Goal: Task Accomplishment & Management: Use online tool/utility

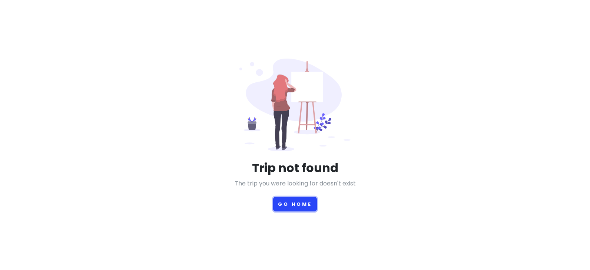
click at [284, 207] on button "Go Home" at bounding box center [295, 204] width 44 height 14
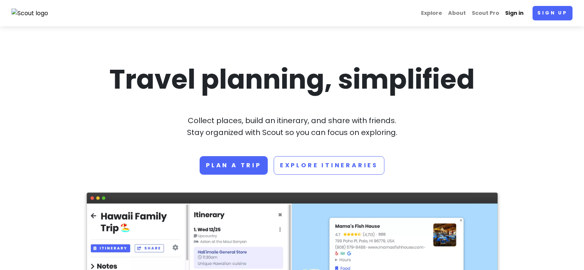
click at [521, 15] on link "Sign in" at bounding box center [515, 13] width 24 height 14
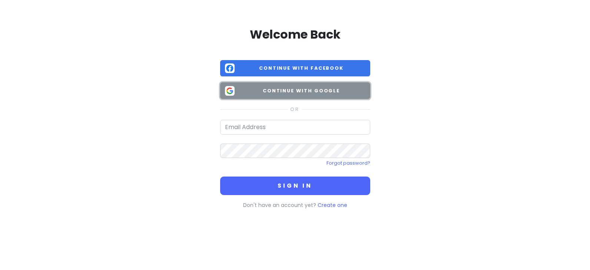
click at [300, 89] on span "Continue with Google" at bounding box center [302, 90] width 128 height 7
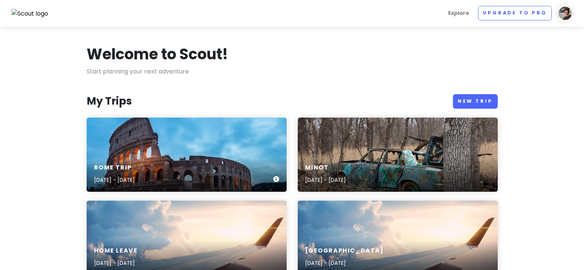
click at [171, 142] on div "Rome Trip [DATE] - [DATE]" at bounding box center [187, 154] width 200 height 74
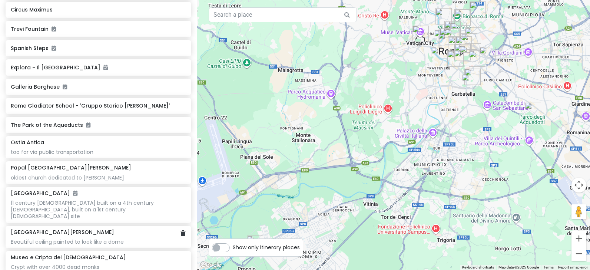
scroll to position [222, 0]
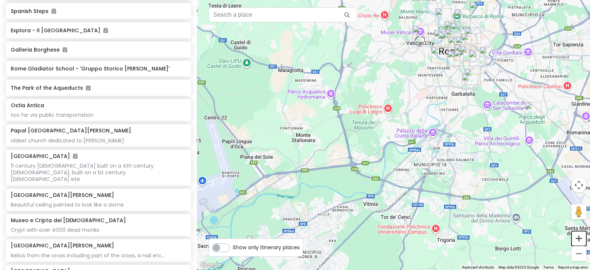
click at [580, 239] on button "Zoom in" at bounding box center [578, 238] width 15 height 15
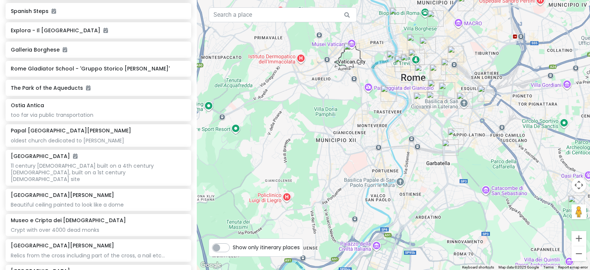
drag, startPoint x: 499, startPoint y: 126, endPoint x: 373, endPoint y: 289, distance: 205.5
click at [373, 269] on html "Rome Trip Private Change Dates Make a Copy Delete Trip Go Pro ⚡️ Give Feedback …" at bounding box center [295, 135] width 590 height 270
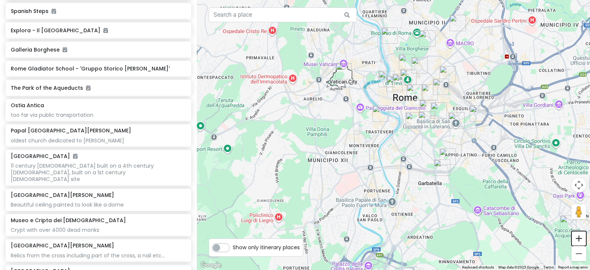
click at [581, 237] on button "Zoom in" at bounding box center [578, 238] width 15 height 15
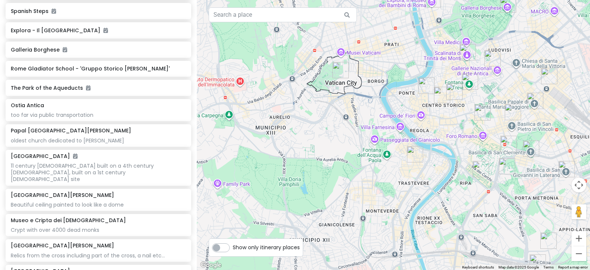
drag, startPoint x: 405, startPoint y: 112, endPoint x: 452, endPoint y: 168, distance: 72.9
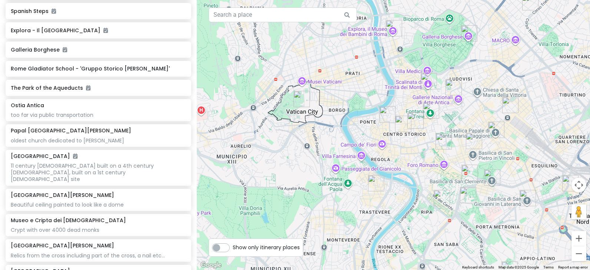
drag, startPoint x: 456, startPoint y: 149, endPoint x: 394, endPoint y: 194, distance: 76.4
click at [394, 194] on div at bounding box center [393, 135] width 393 height 270
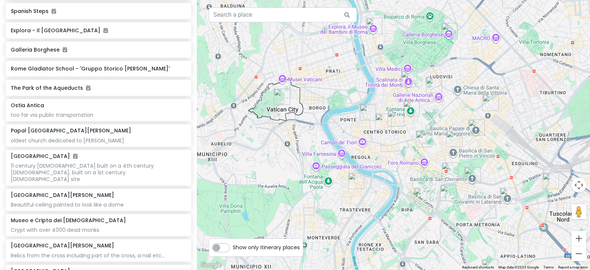
drag, startPoint x: 454, startPoint y: 179, endPoint x: 417, endPoint y: 169, distance: 39.1
click at [417, 169] on div at bounding box center [393, 135] width 393 height 270
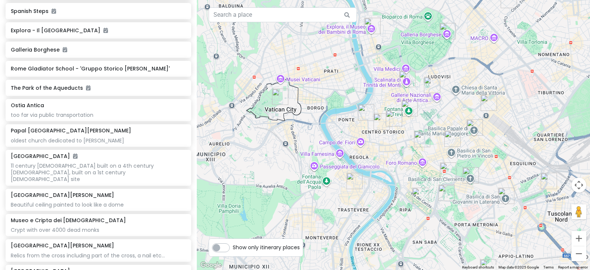
scroll to position [0, 0]
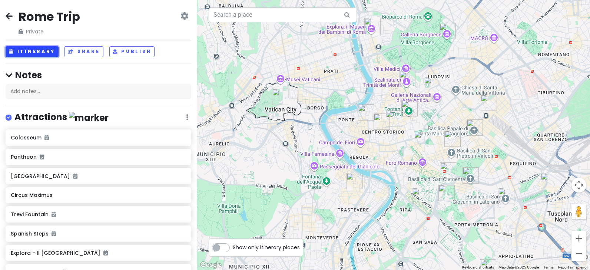
click at [34, 50] on button "Itinerary" at bounding box center [32, 51] width 53 height 11
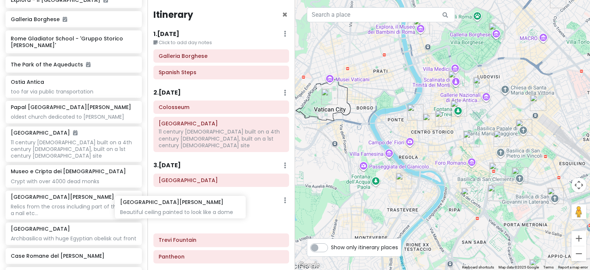
scroll to position [260, 0]
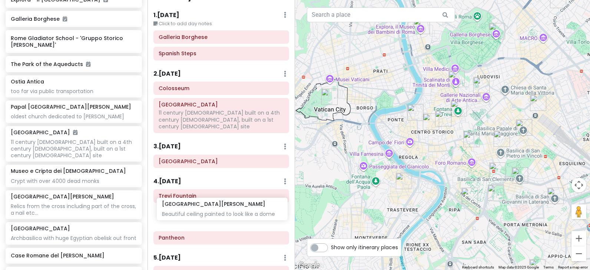
drag, startPoint x: 65, startPoint y: 168, endPoint x: 216, endPoint y: 209, distance: 156.4
click at [216, 210] on div "Rome Trip Private Change Dates Make a Copy Delete Trip Go Pro ⚡️ Give Feedback …" at bounding box center [295, 135] width 590 height 270
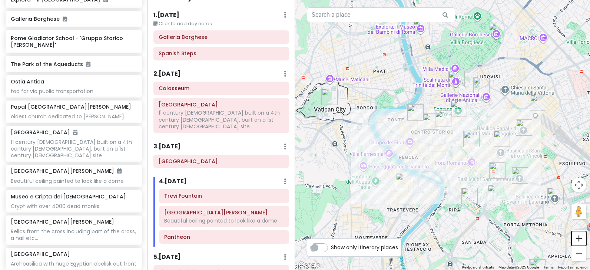
click at [579, 236] on button "Zoom in" at bounding box center [578, 238] width 15 height 15
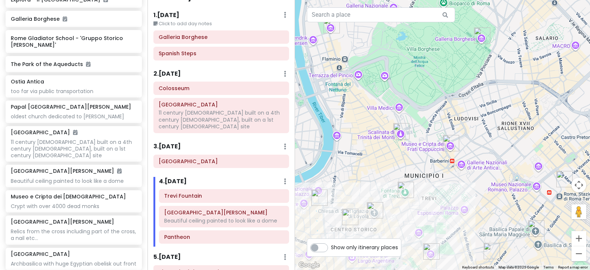
drag, startPoint x: 462, startPoint y: 133, endPoint x: 390, endPoint y: 239, distance: 127.9
click at [390, 239] on div "← Move left → Move right ↑ Move up ↓ Move down + Zoom in - Zoom out Home Jump l…" at bounding box center [442, 135] width 295 height 270
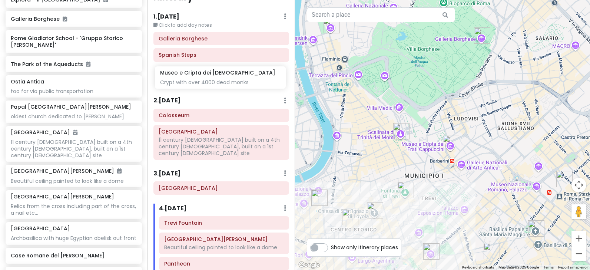
scroll to position [17, 0]
drag, startPoint x: 41, startPoint y: 192, endPoint x: 191, endPoint y: 77, distance: 189.0
click at [191, 76] on div "Rome Trip Private Change Dates Make a Copy Delete Trip Go Pro ⚡️ Give Feedback …" at bounding box center [295, 135] width 590 height 270
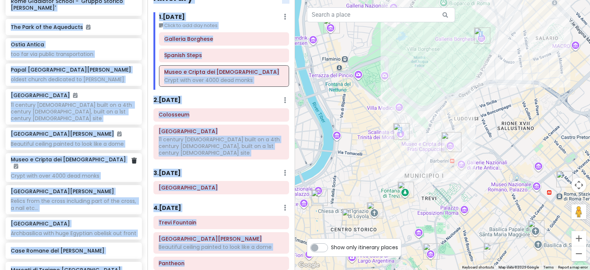
scroll to position [334, 0]
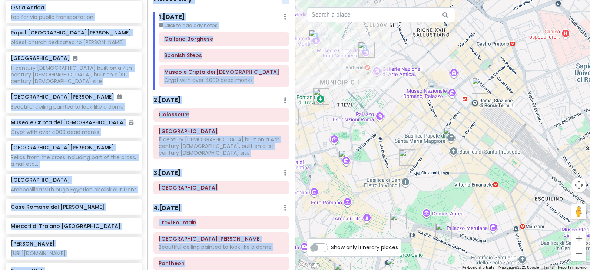
drag, startPoint x: 487, startPoint y: 205, endPoint x: 388, endPoint y: 98, distance: 145.5
click at [388, 98] on div at bounding box center [442, 135] width 295 height 270
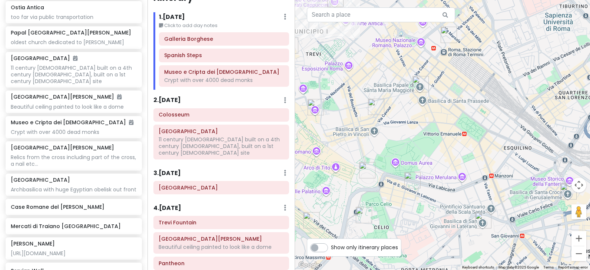
drag, startPoint x: 519, startPoint y: 196, endPoint x: 481, endPoint y: 123, distance: 82.9
click at [481, 123] on div at bounding box center [442, 135] width 295 height 270
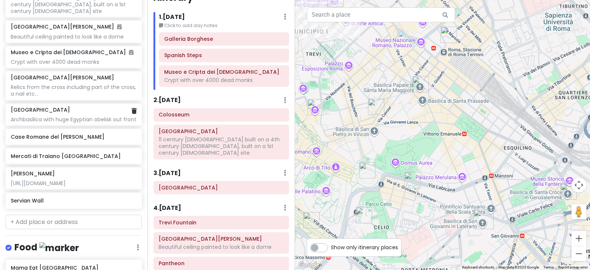
scroll to position [445, 0]
